Goal: Task Accomplishment & Management: Manage account settings

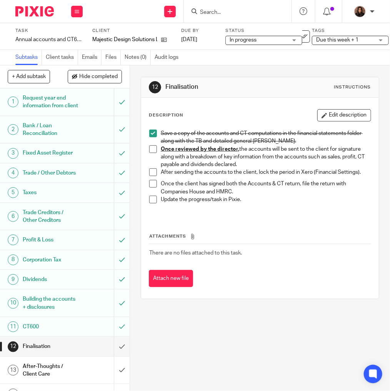
click at [332, 38] on span "Due this week + 1" at bounding box center [337, 39] width 42 height 5
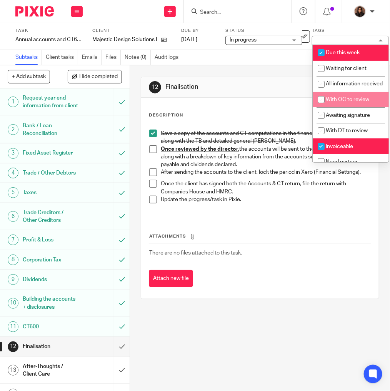
click at [339, 102] on span "With OC to review" at bounding box center [347, 99] width 43 height 5
checkbox input "true"
click at [251, 66] on div "12 Finalisation Instructions Description Edit description Save a copy of the ac…" at bounding box center [260, 187] width 238 height 245
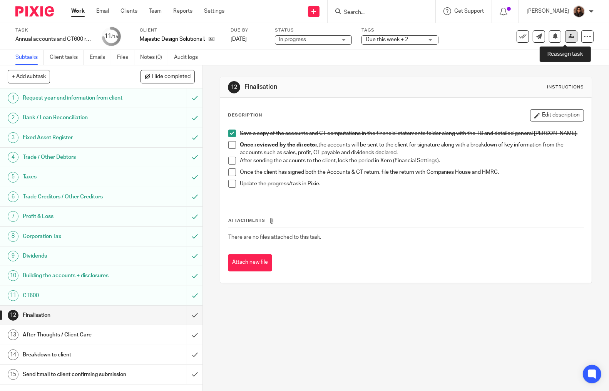
click at [568, 35] on icon at bounding box center [571, 36] width 6 height 6
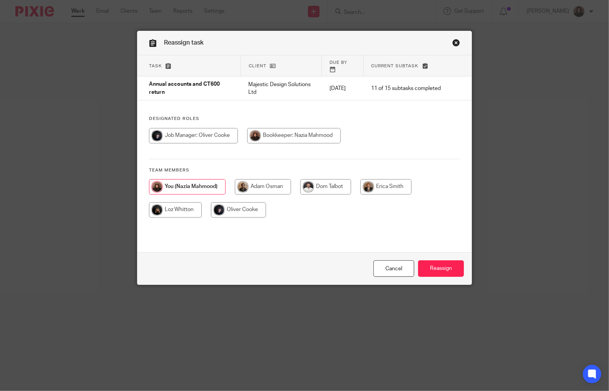
click at [206, 130] on input "radio" at bounding box center [193, 135] width 89 height 15
radio input "true"
click at [436, 268] on input "Reassign" at bounding box center [441, 268] width 46 height 17
